Goal: Task Accomplishment & Management: Manage account settings

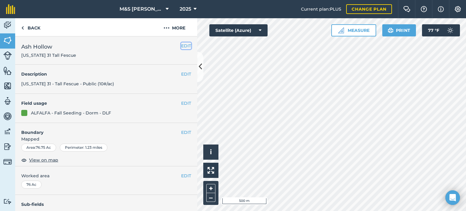
click at [181, 44] on button "EDIT" at bounding box center [186, 45] width 10 height 7
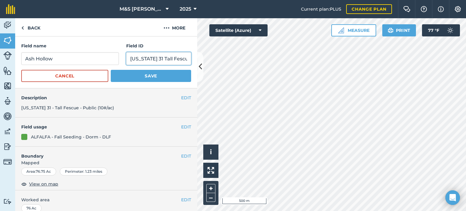
scroll to position [0, 2]
click at [224, 66] on div "Activity Fields Livestock Features Maps Team Vehicles Data Reporting Billing Tu…" at bounding box center [233, 114] width 466 height 193
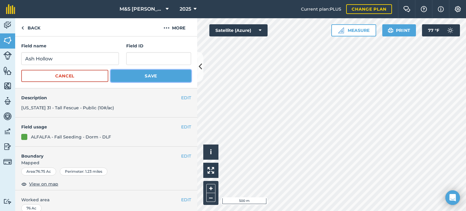
click at [139, 80] on button "Save" at bounding box center [151, 76] width 80 height 12
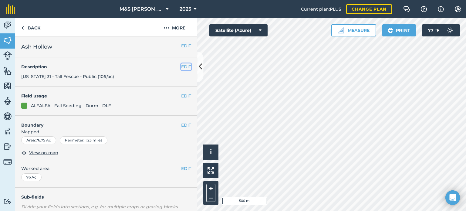
click at [184, 66] on button "EDIT" at bounding box center [186, 66] width 10 height 7
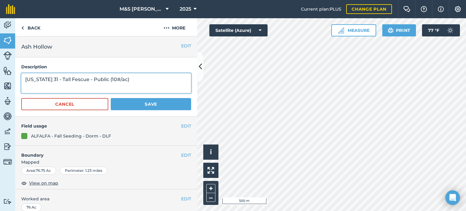
click at [25, 77] on textarea "[US_STATE] 31 - Tall Fescue - Public (10#/ac)" at bounding box center [106, 83] width 170 height 20
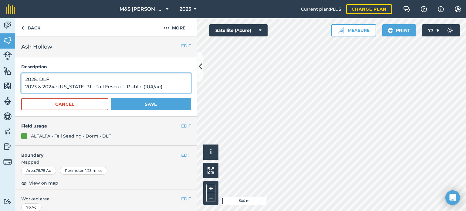
type textarea "2025: DLF 2023 & 2024 : [US_STATE] 31 - Tall Fescue - Public (10#/ac)"
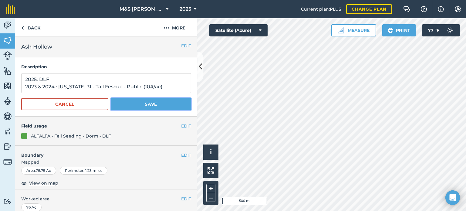
click at [140, 106] on button "Save" at bounding box center [151, 104] width 80 height 12
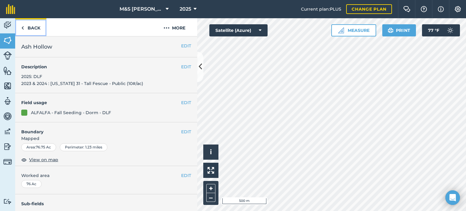
click at [39, 29] on link "Back" at bounding box center [30, 27] width 31 height 18
